Goal: Task Accomplishment & Management: Manage account settings

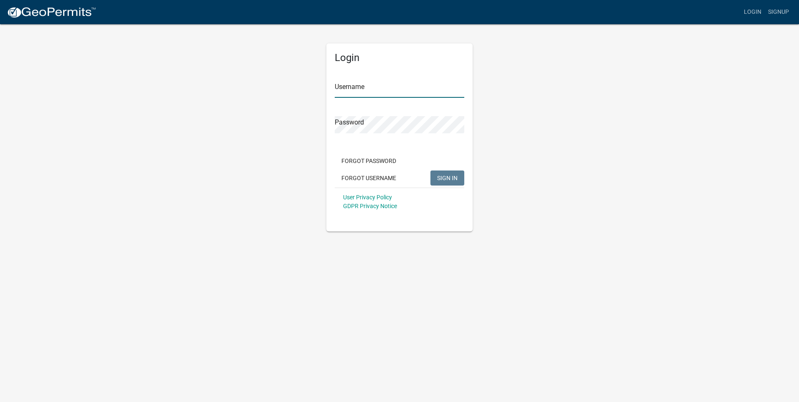
type input "jkinner"
click at [433, 175] on button "SIGN IN" at bounding box center [447, 177] width 34 height 15
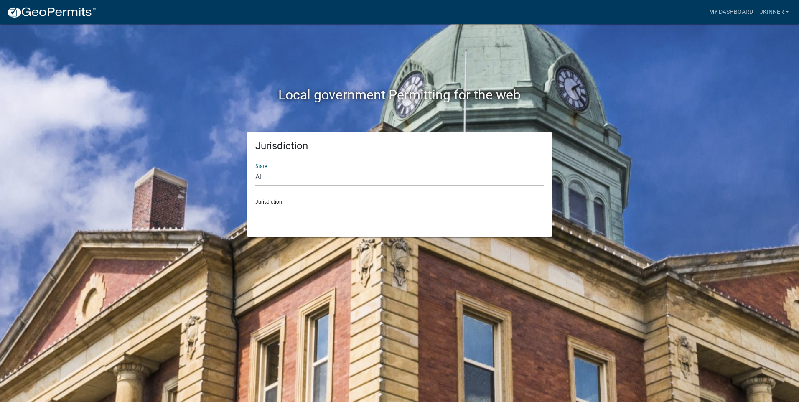
click at [433, 175] on select "All [US_STATE] [US_STATE] [US_STATE] [US_STATE] [US_STATE] [US_STATE] [US_STATE…" at bounding box center [399, 177] width 288 height 17
select select "[US_STATE]"
click at [255, 169] on select "All [US_STATE] [US_STATE] [US_STATE] [US_STATE] [US_STATE] [US_STATE] [US_STATE…" at bounding box center [399, 177] width 288 height 17
click at [420, 201] on div "Jurisdiction City of [GEOGRAPHIC_DATA], [US_STATE] City of [GEOGRAPHIC_DATA], […" at bounding box center [399, 207] width 288 height 29
click at [363, 216] on select "City of [GEOGRAPHIC_DATA], [US_STATE] City of [GEOGRAPHIC_DATA], [US_STATE] Cit…" at bounding box center [399, 212] width 288 height 17
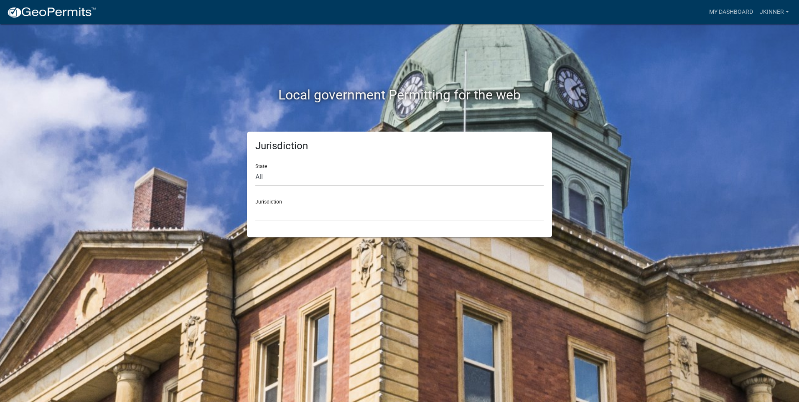
click at [645, 97] on div "Local government Permitting for the web Jurisdiction State All [US_STATE] [US_S…" at bounding box center [399, 201] width 799 height 402
